Goal: Information Seeking & Learning: Learn about a topic

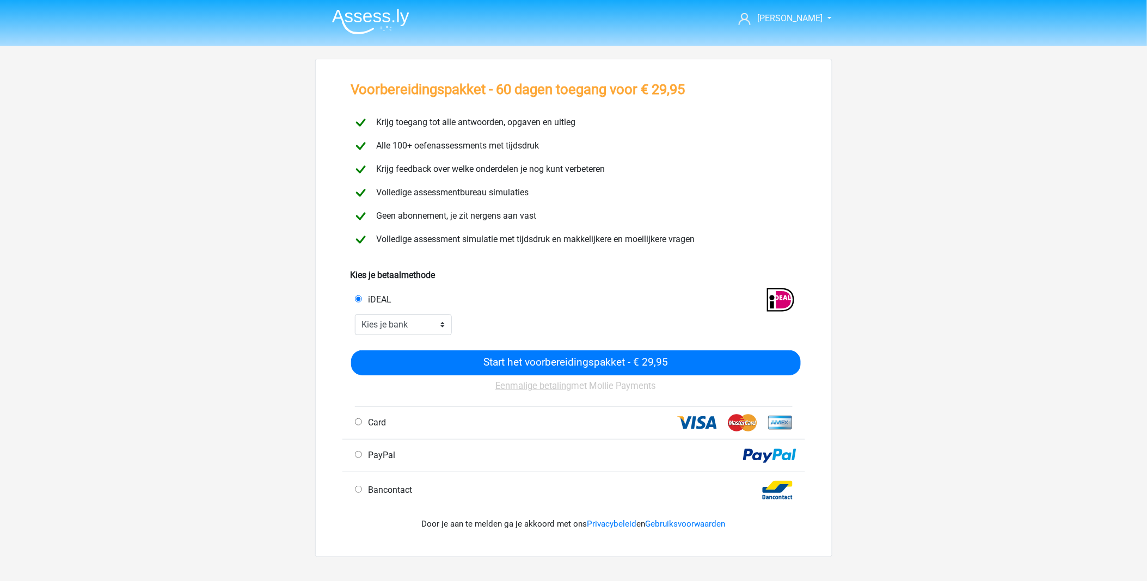
click at [204, 91] on div "Marco marcone88@hotmail.com" at bounding box center [573, 435] width 1147 height 871
click at [371, 14] on img at bounding box center [370, 22] width 77 height 26
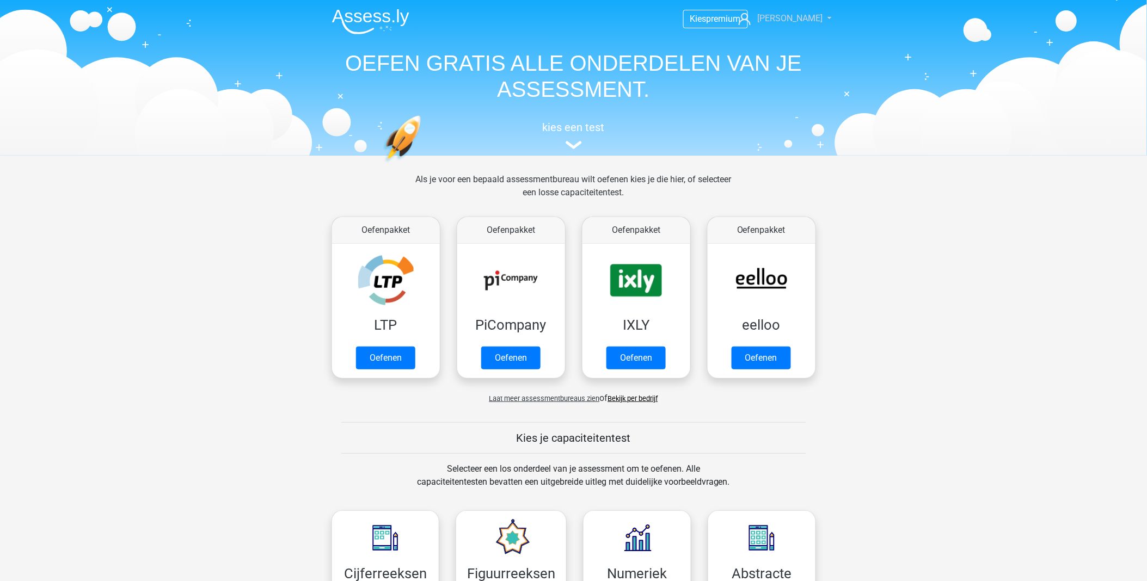
click at [810, 18] on link "[PERSON_NAME]" at bounding box center [778, 18] width 89 height 13
click at [799, 78] on link "Nederlands" at bounding box center [784, 86] width 75 height 17
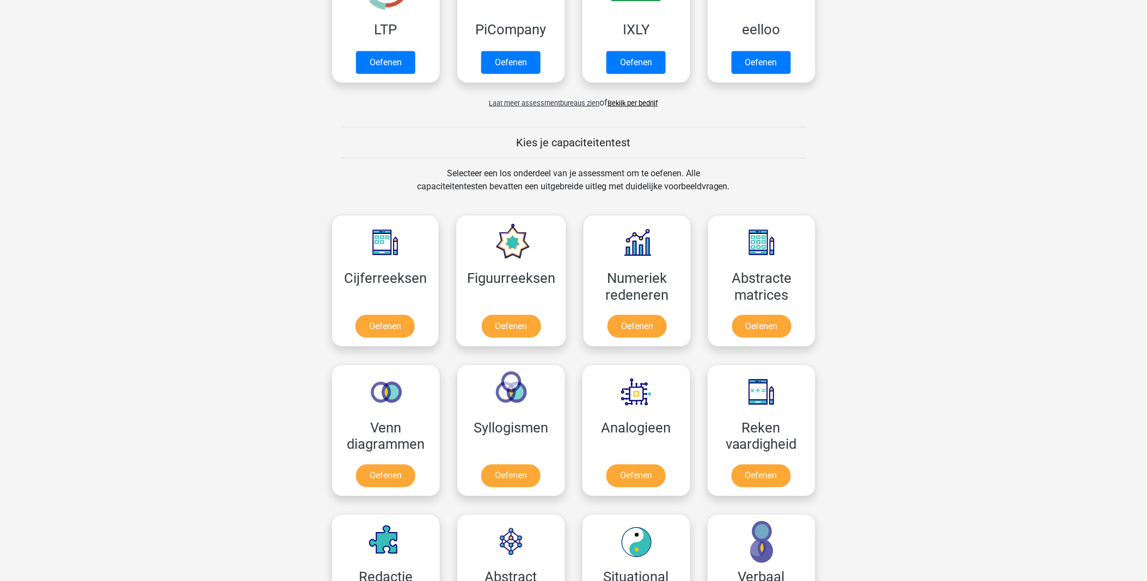
scroll to position [363, 0]
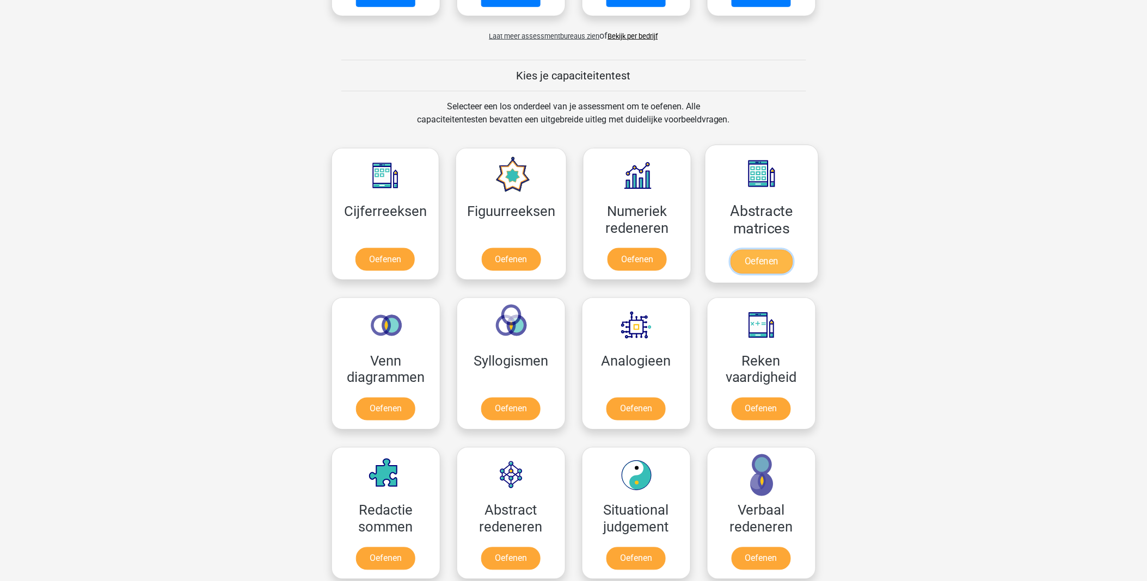
click at [763, 260] on link "Oefenen" at bounding box center [761, 262] width 62 height 24
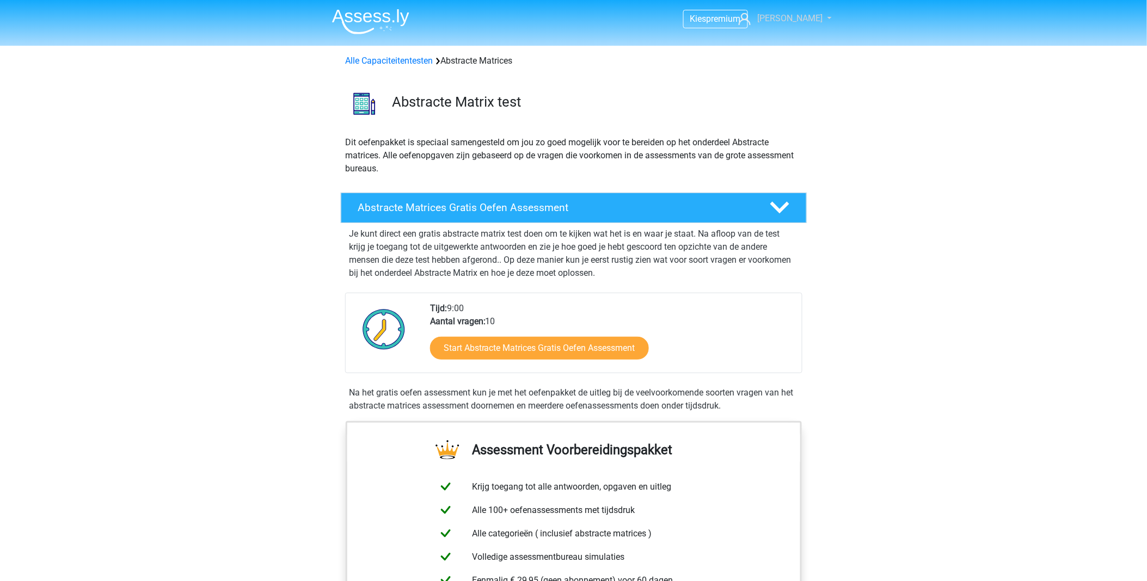
click at [820, 14] on link "[PERSON_NAME]" at bounding box center [778, 18] width 89 height 13
click at [787, 78] on link "Nederlands" at bounding box center [784, 86] width 75 height 17
click at [751, 20] on icon at bounding box center [745, 19] width 12 height 12
click at [788, 78] on link "Nederlands" at bounding box center [784, 86] width 75 height 17
click at [354, 18] on img at bounding box center [370, 22] width 77 height 26
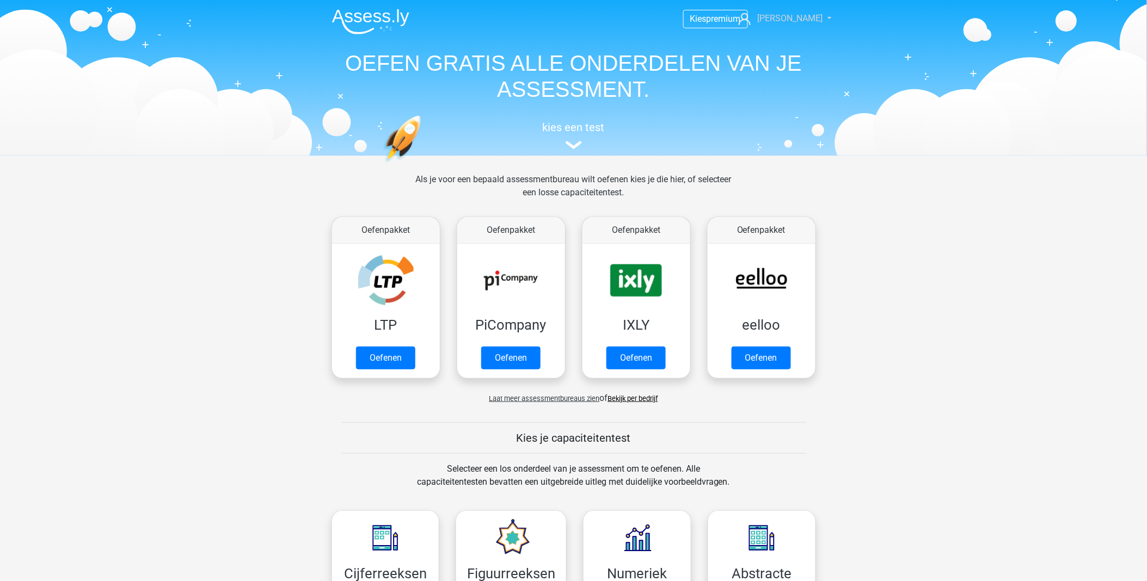
click at [797, 20] on span "[PERSON_NAME]" at bounding box center [789, 18] width 65 height 10
click at [569, 144] on img at bounding box center [574, 145] width 16 height 8
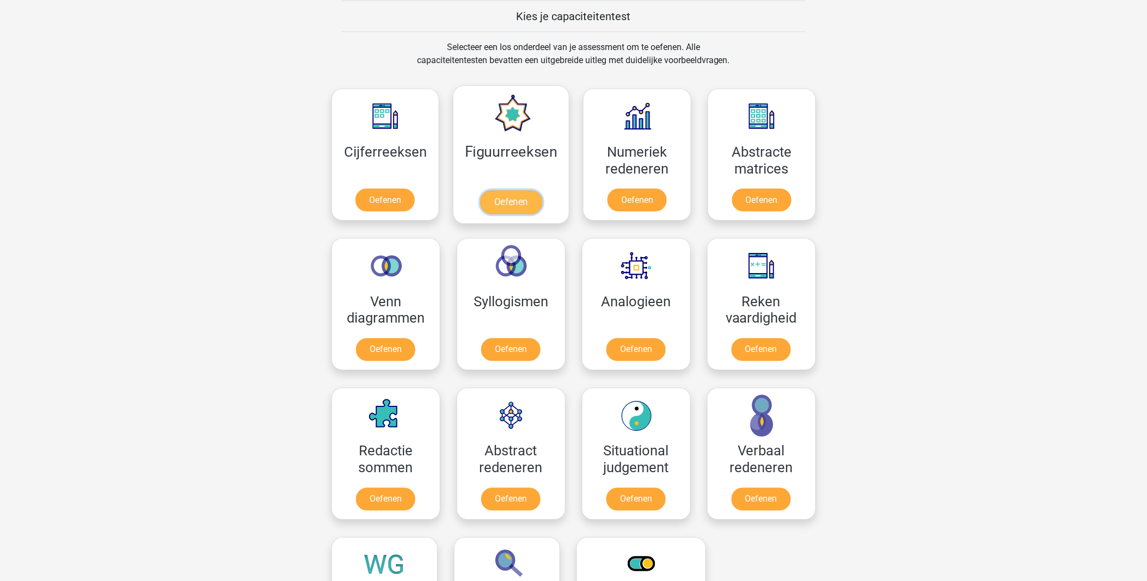
click at [532, 191] on link "Oefenen" at bounding box center [511, 203] width 62 height 24
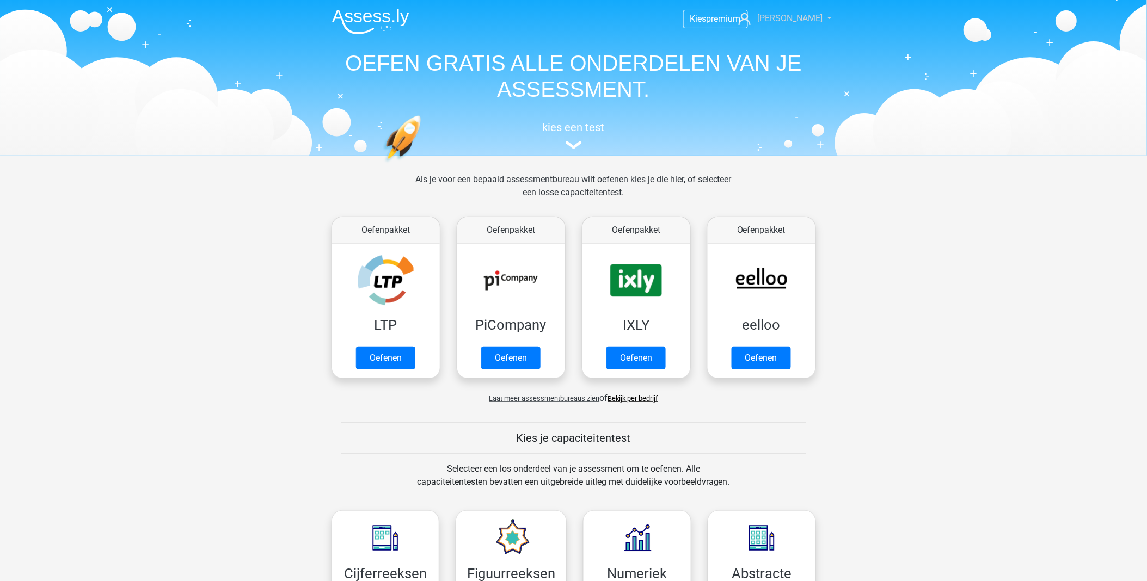
click at [819, 17] on link "[PERSON_NAME]" at bounding box center [778, 18] width 89 height 13
click at [579, 145] on img at bounding box center [574, 145] width 16 height 8
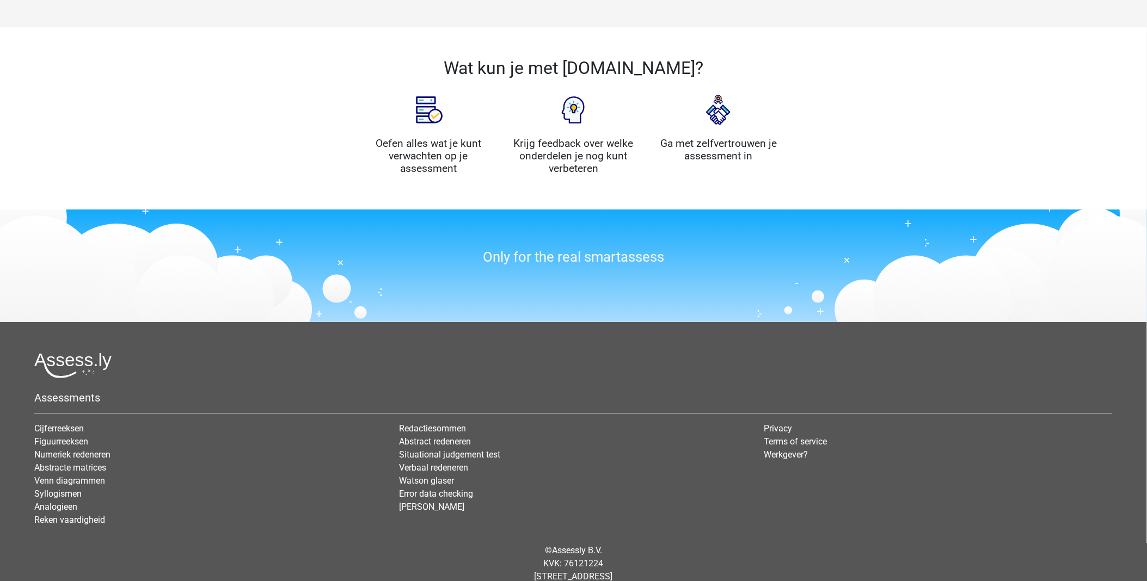
scroll to position [1145, 0]
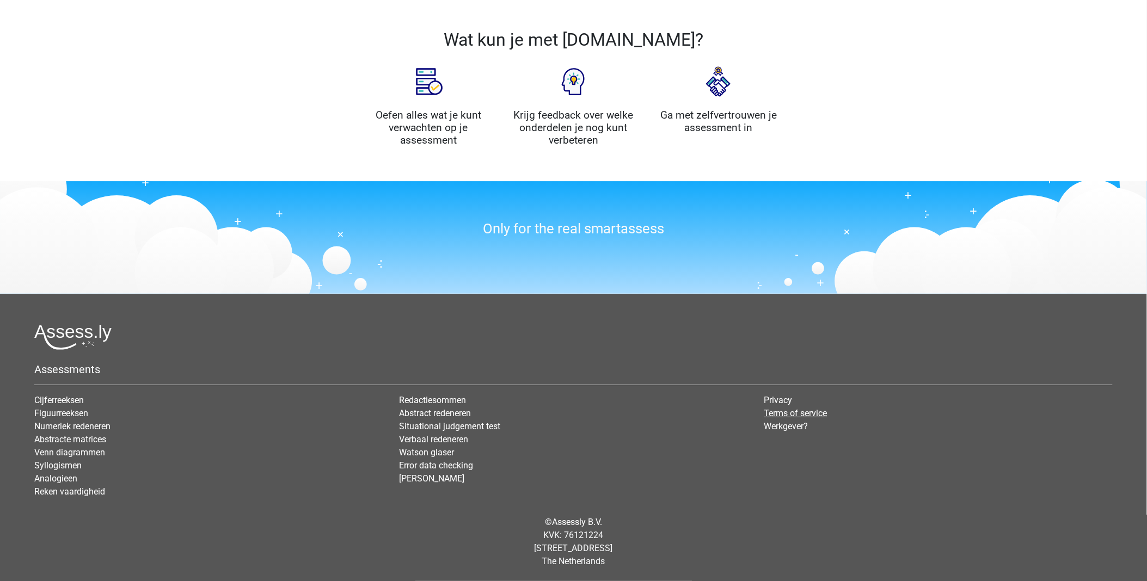
click at [794, 414] on link "Terms of service" at bounding box center [795, 413] width 63 height 10
